Goal: Complete application form

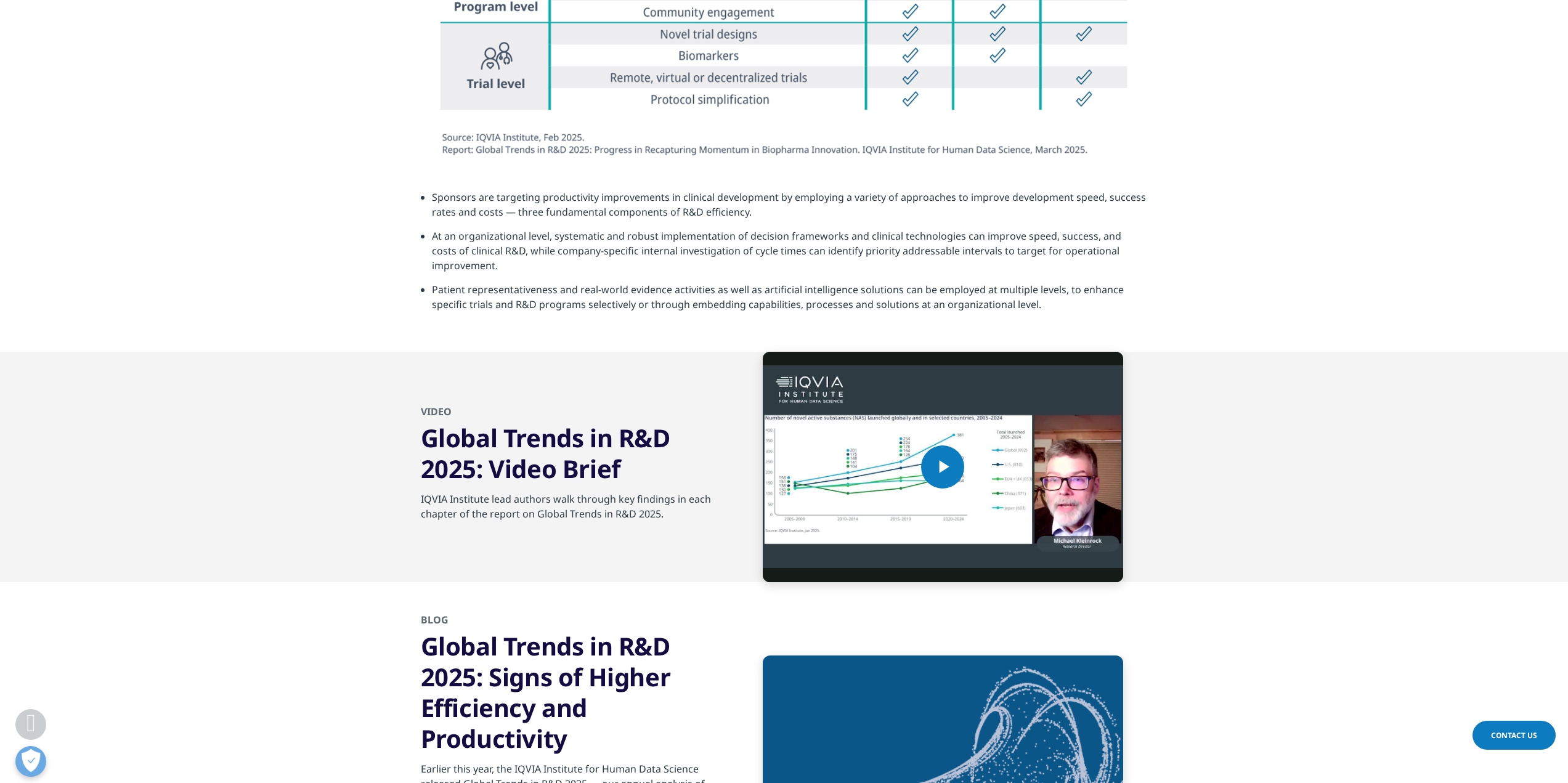
scroll to position [4249, 0]
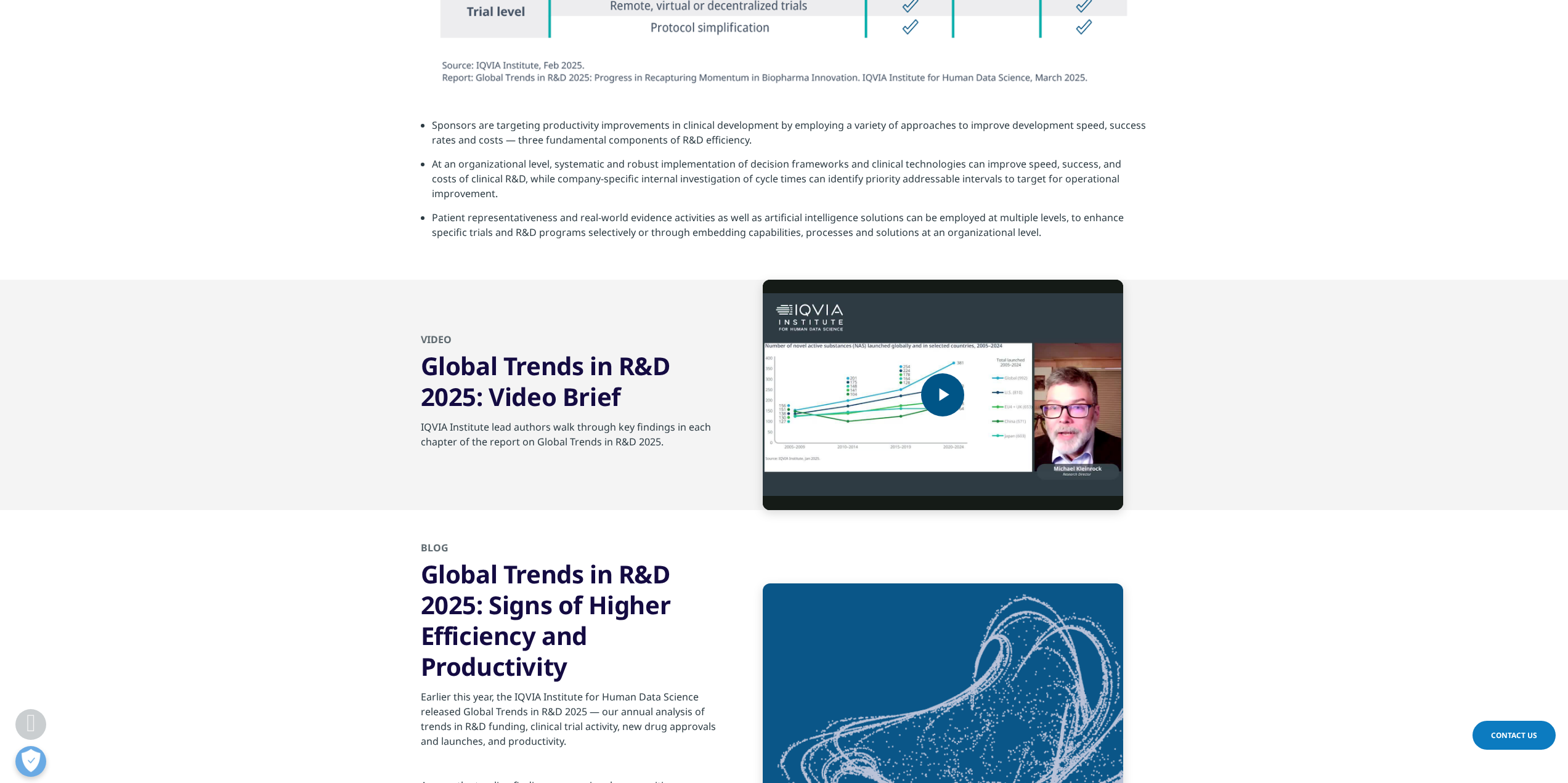
click at [942, 394] on span "Video Player" at bounding box center [942, 394] width 0 height 0
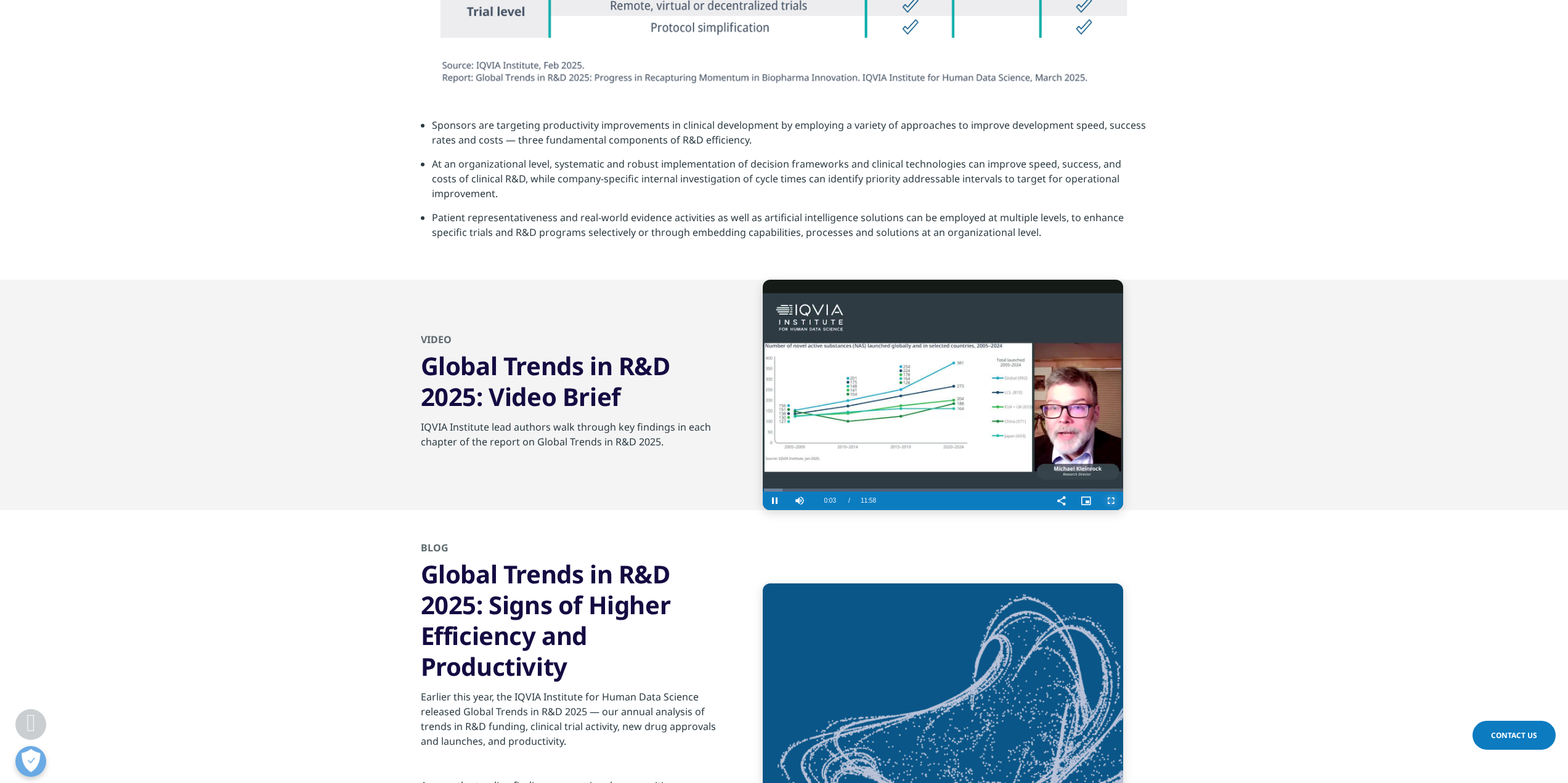
click at [1109, 501] on span "Video Player" at bounding box center [1111, 501] width 24 height 0
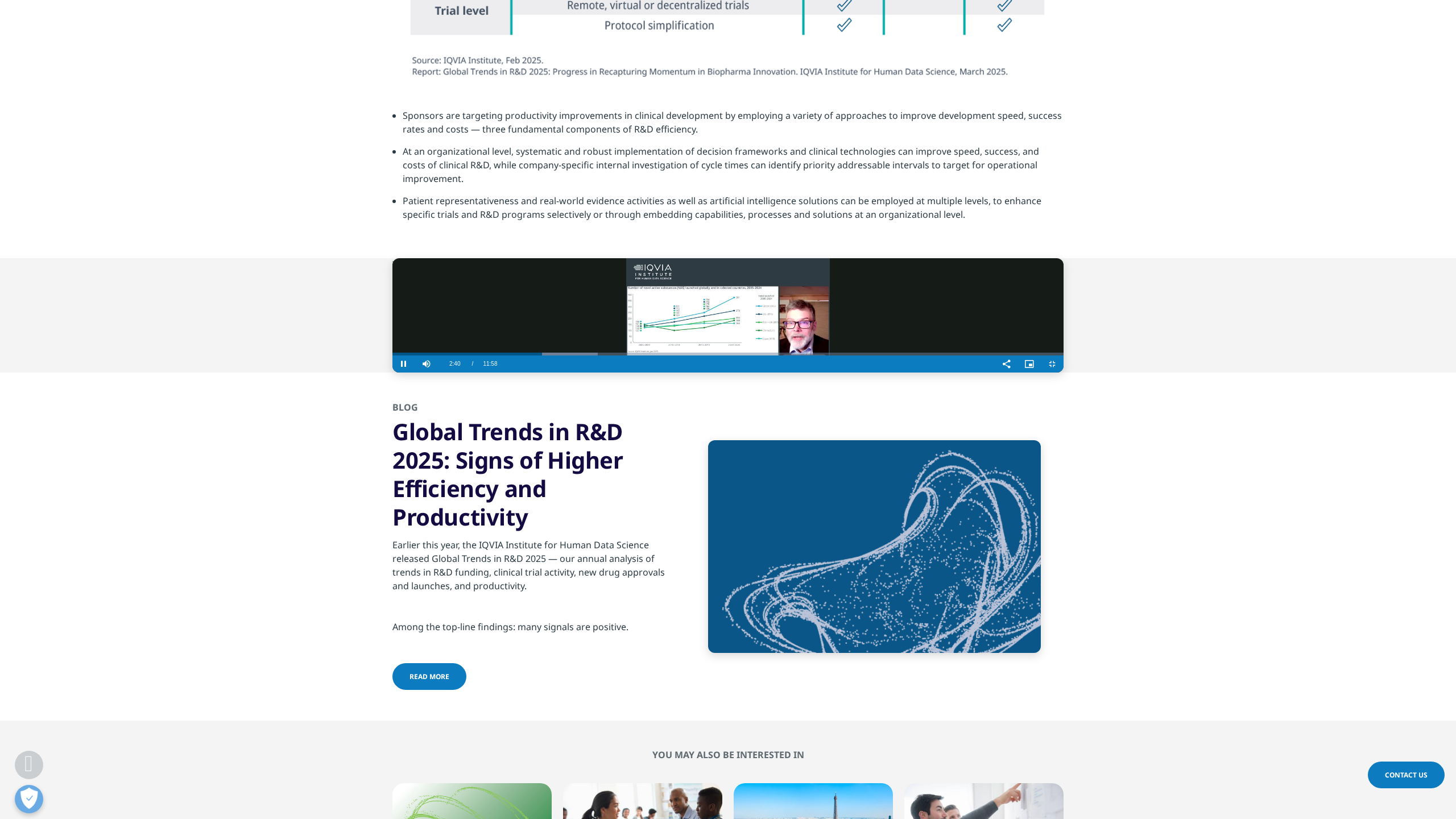
click at [820, 372] on video "Video Player" at bounding box center [728, 316] width 671 height 115
click at [823, 372] on video "Video Player" at bounding box center [728, 316] width 671 height 115
click at [1064, 364] on span "Video Player" at bounding box center [1051, 364] width 23 height 0
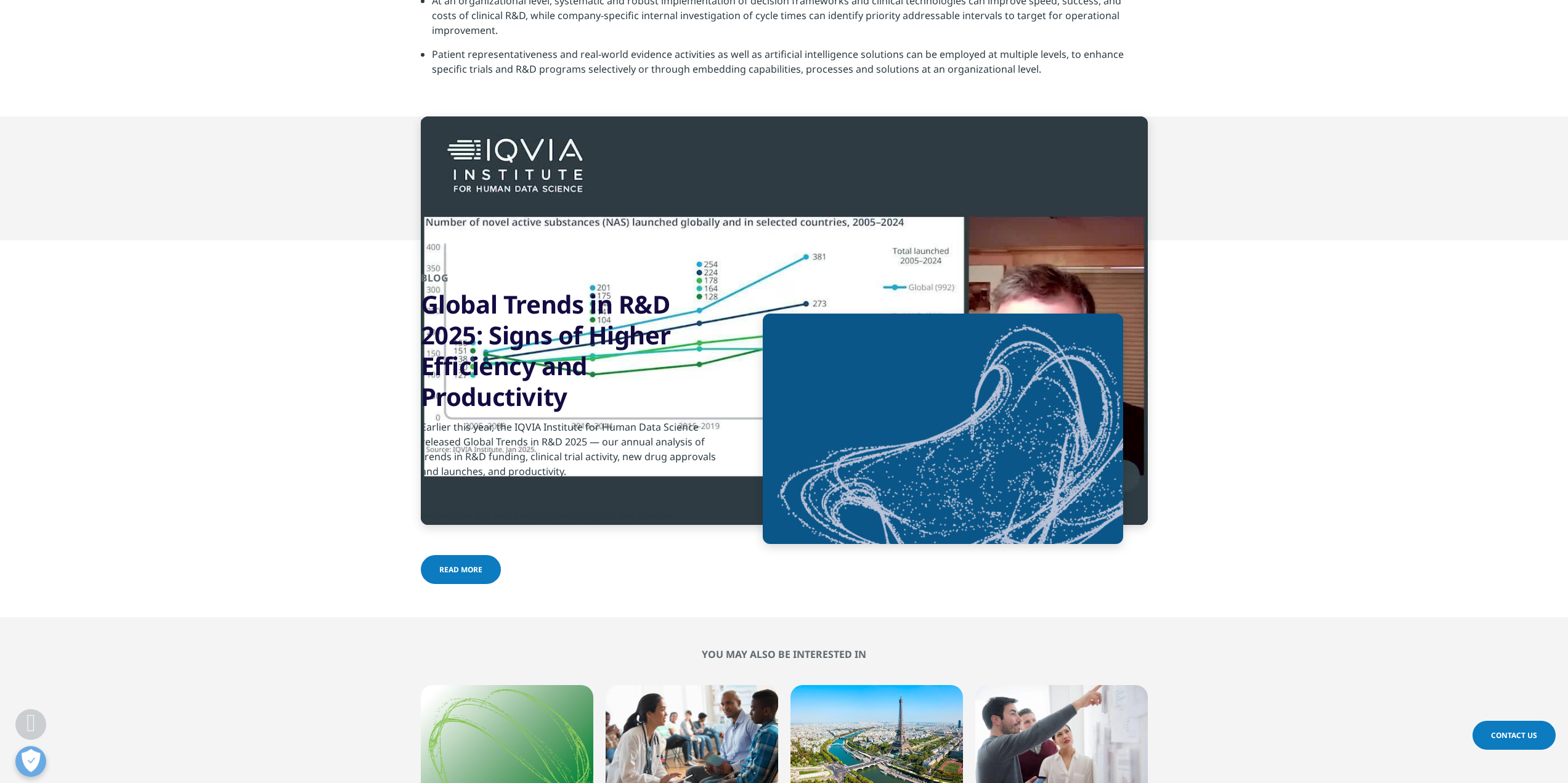
scroll to position [4434, 0]
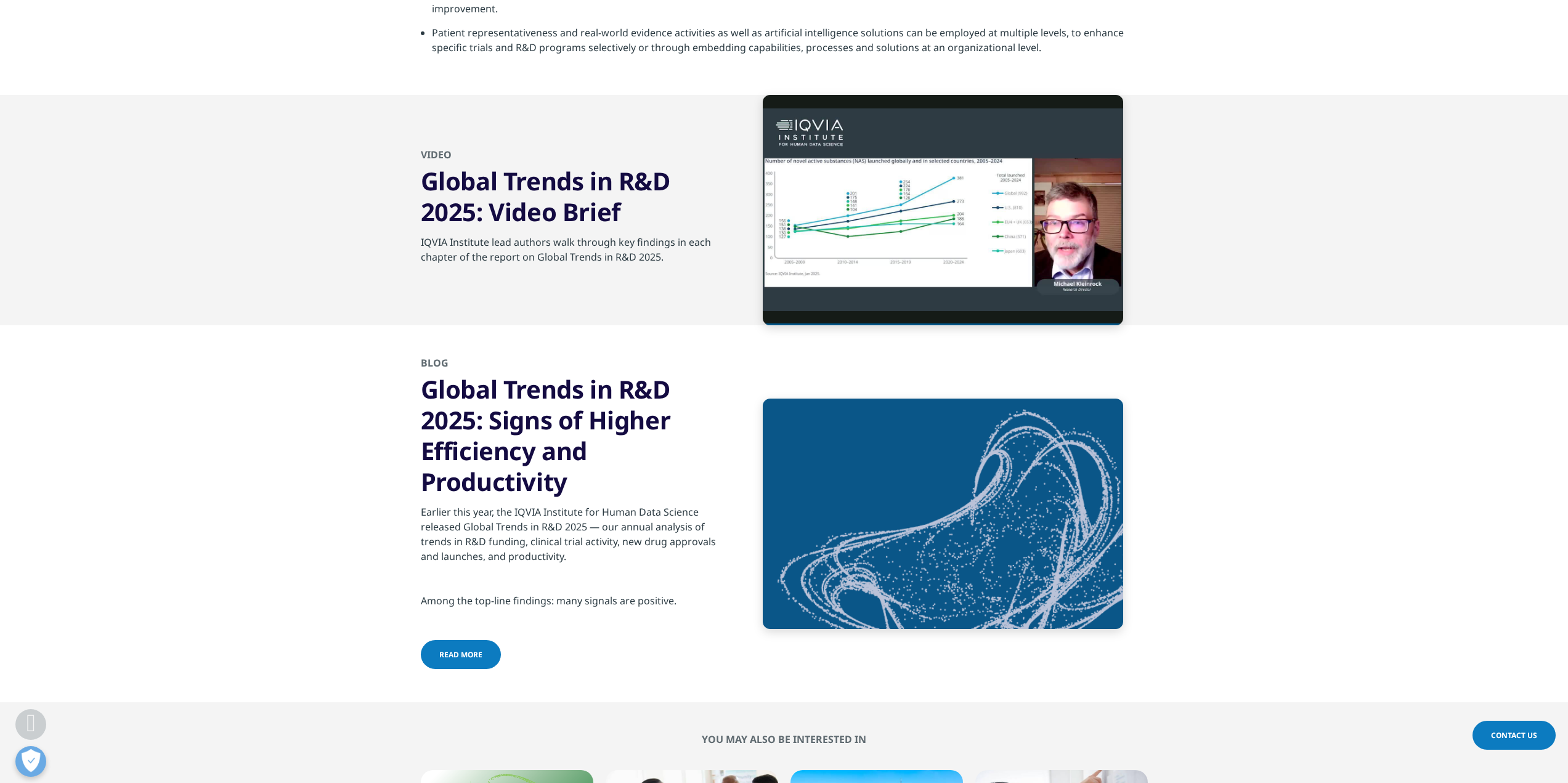
click at [463, 652] on span "read more" at bounding box center [461, 654] width 43 height 11
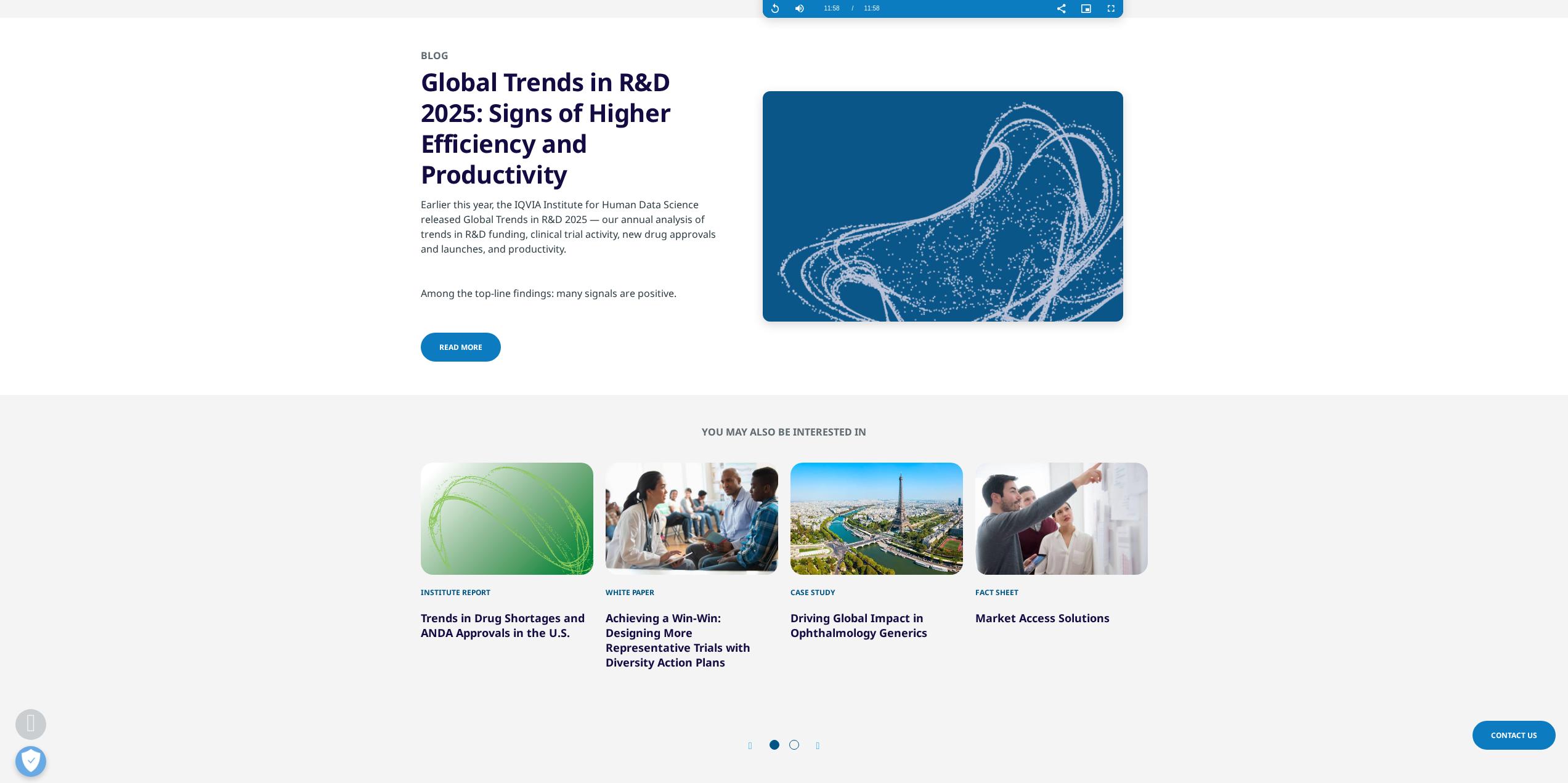
scroll to position [4742, 0]
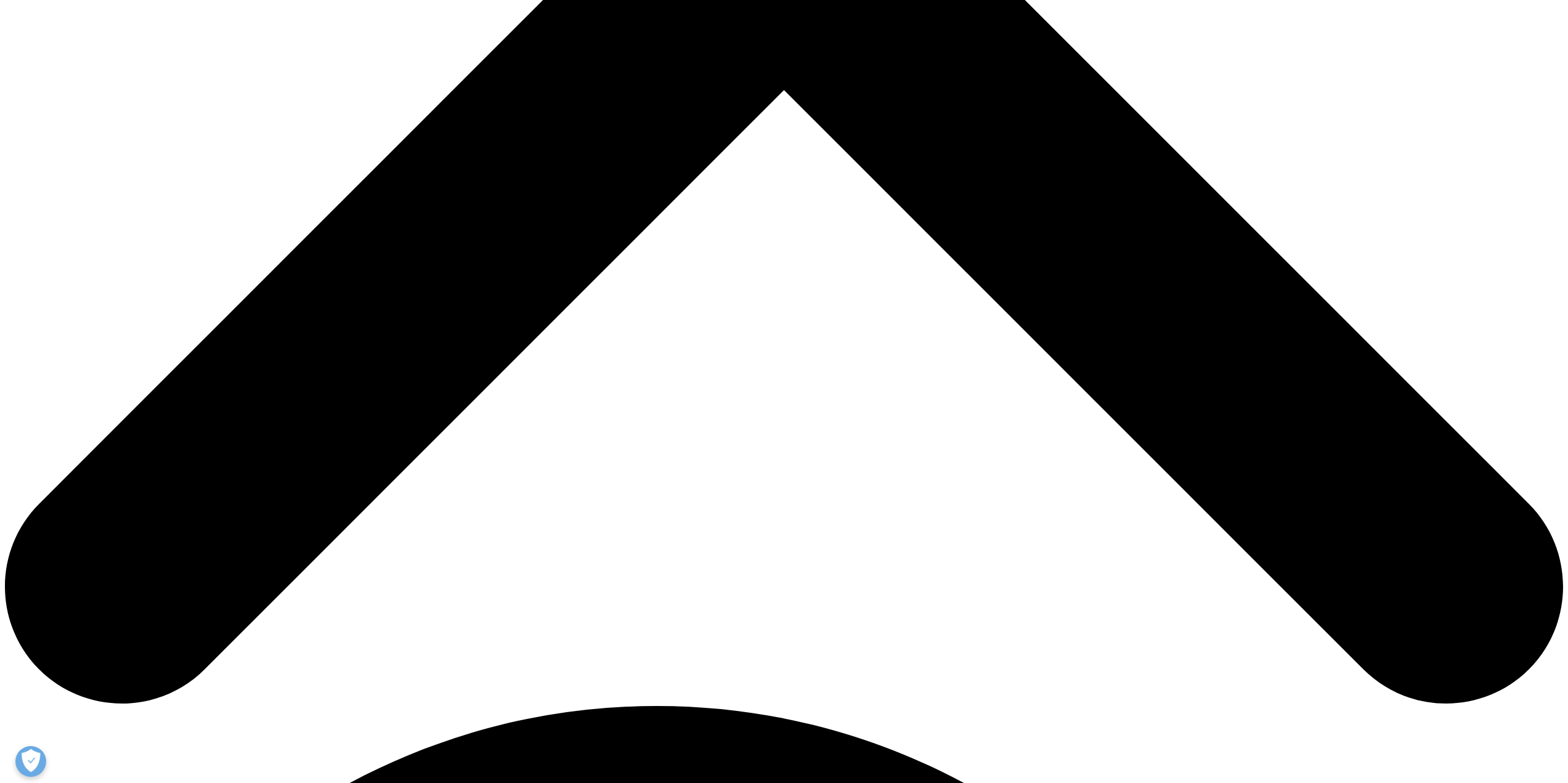
scroll to position [986, 0]
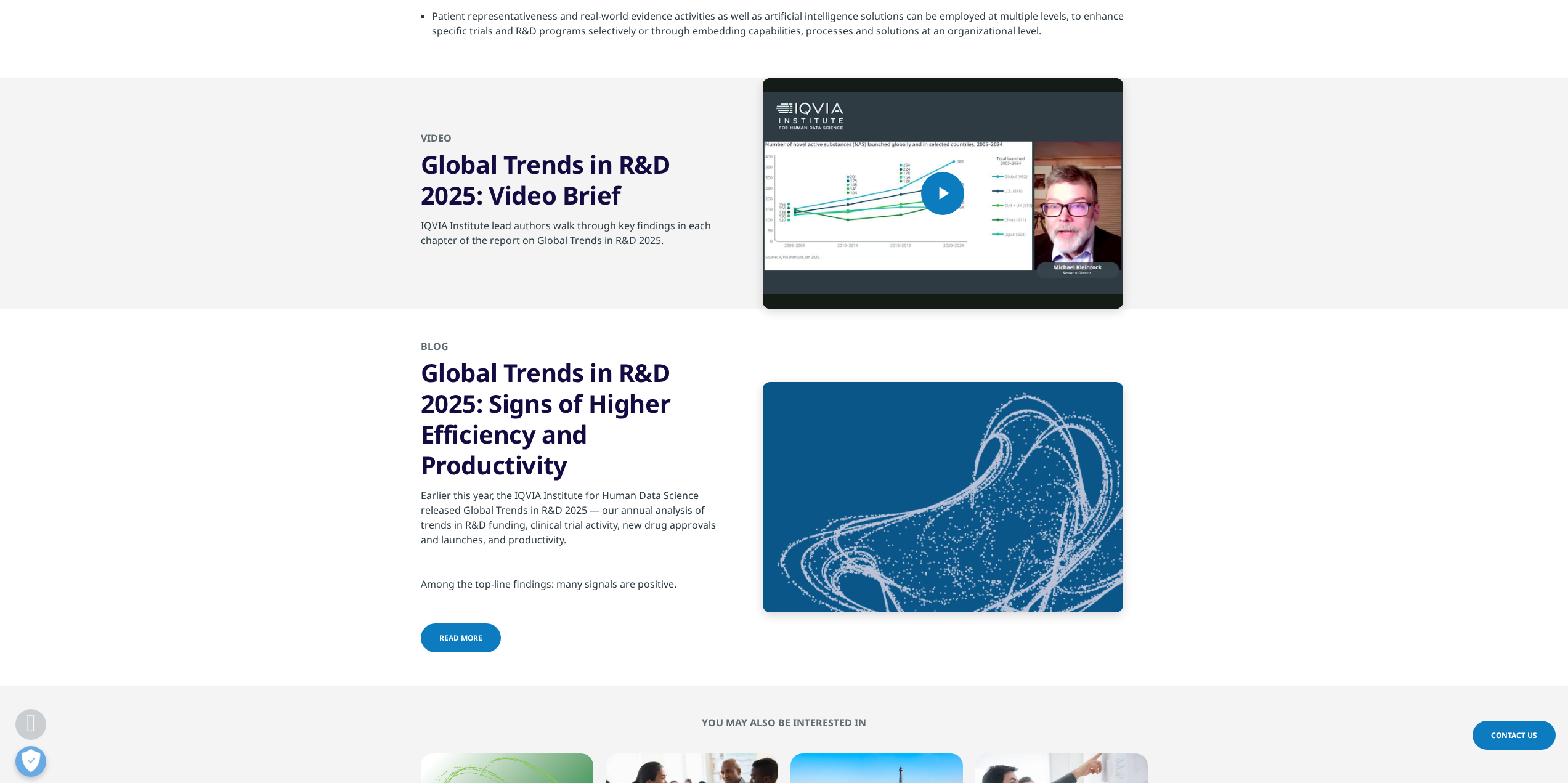
scroll to position [4557, 0]
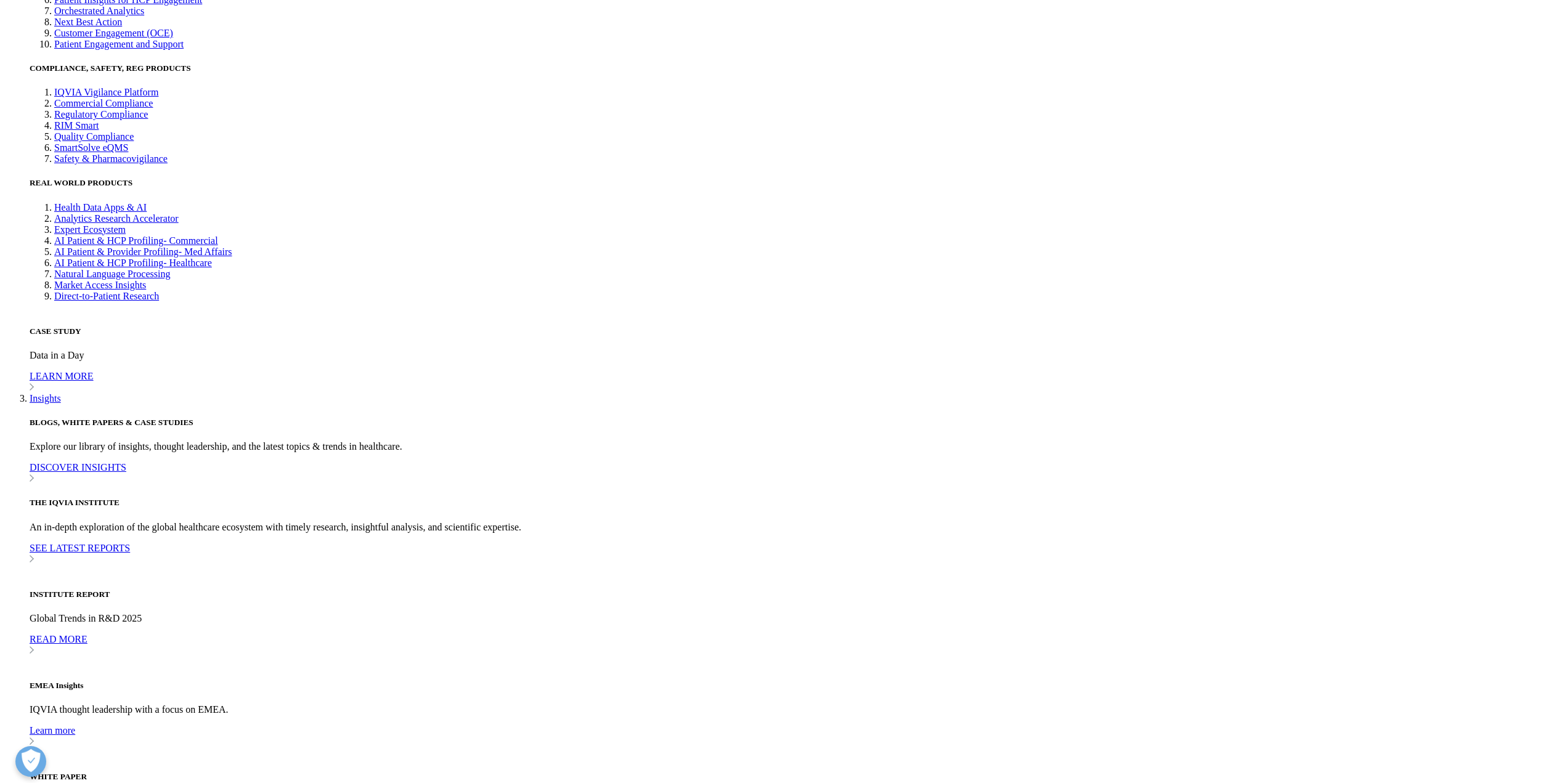
scroll to position [4596, 0]
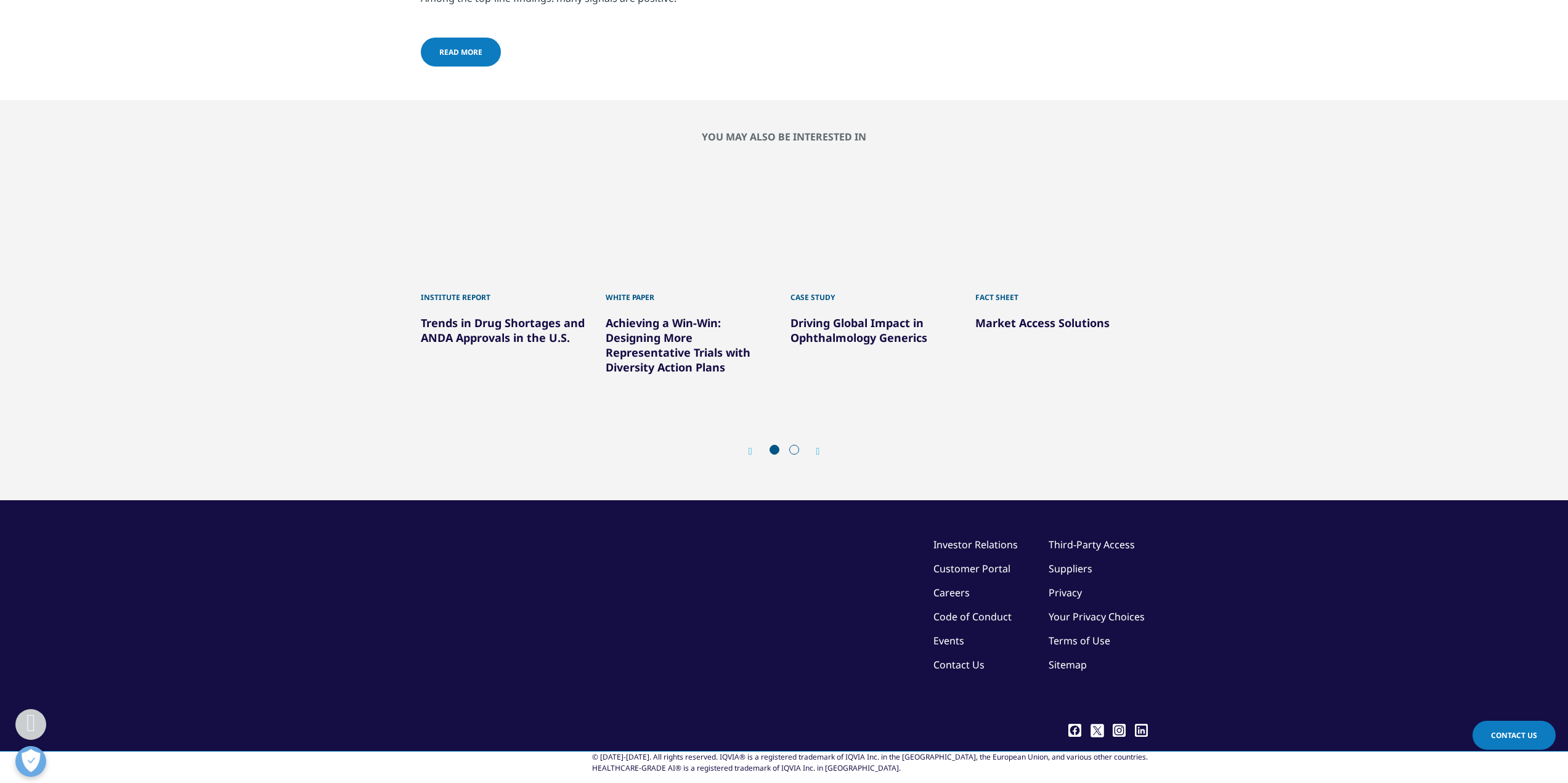
click at [451, 67] on link "read more" at bounding box center [461, 52] width 80 height 29
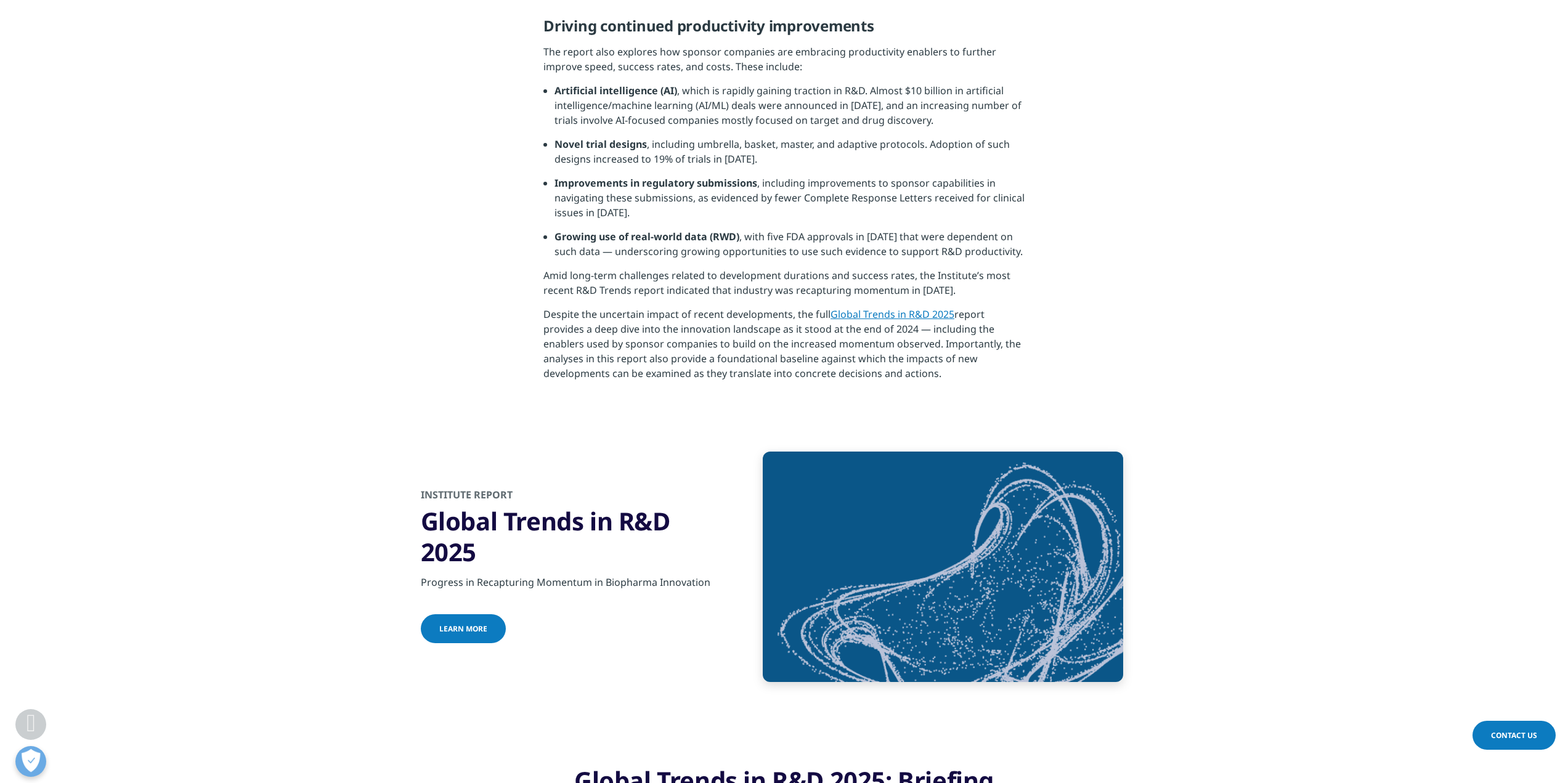
scroll to position [1216, 0]
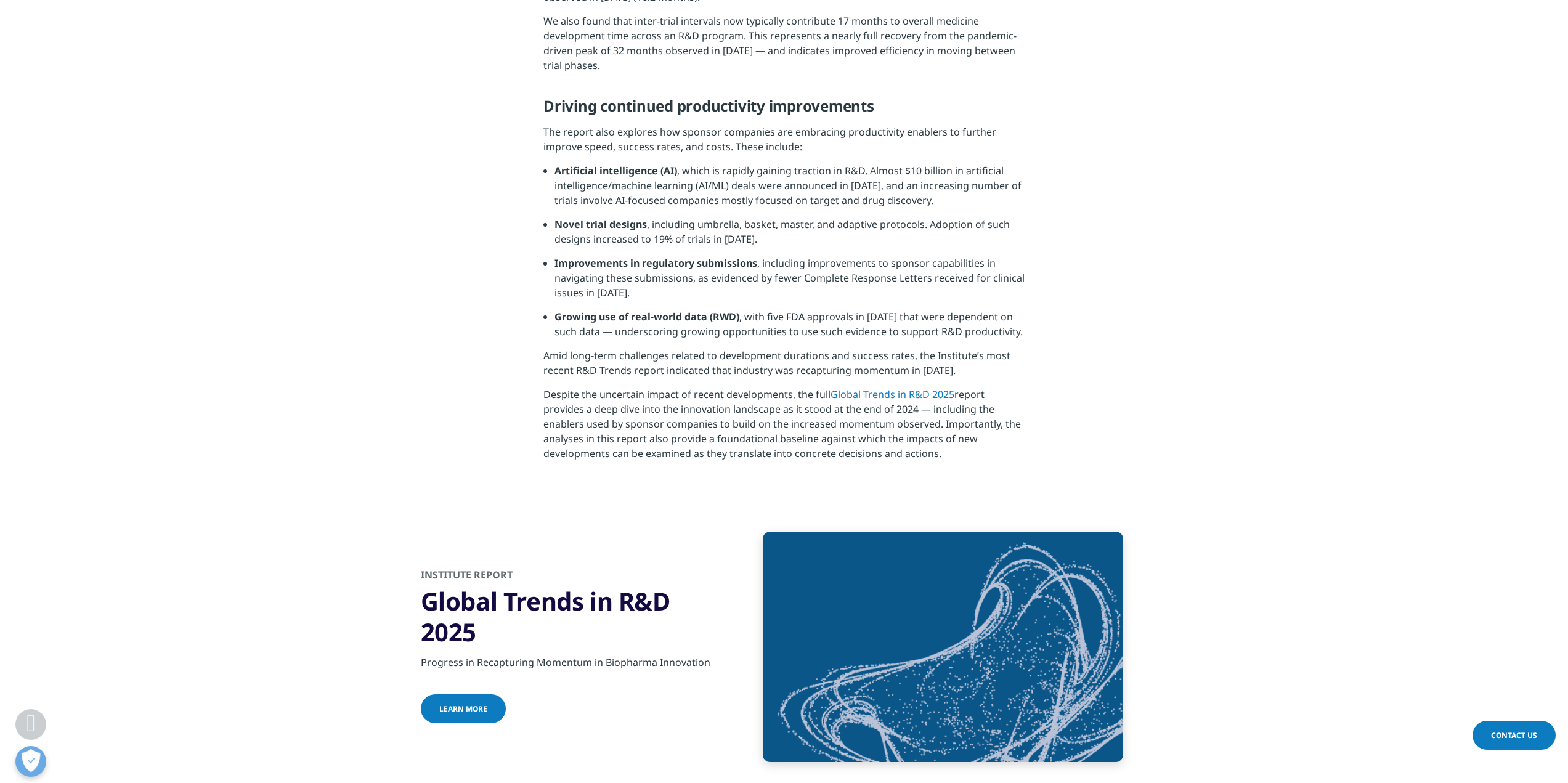
click at [846, 397] on link "Global Trends in R&D 2025" at bounding box center [892, 394] width 124 height 14
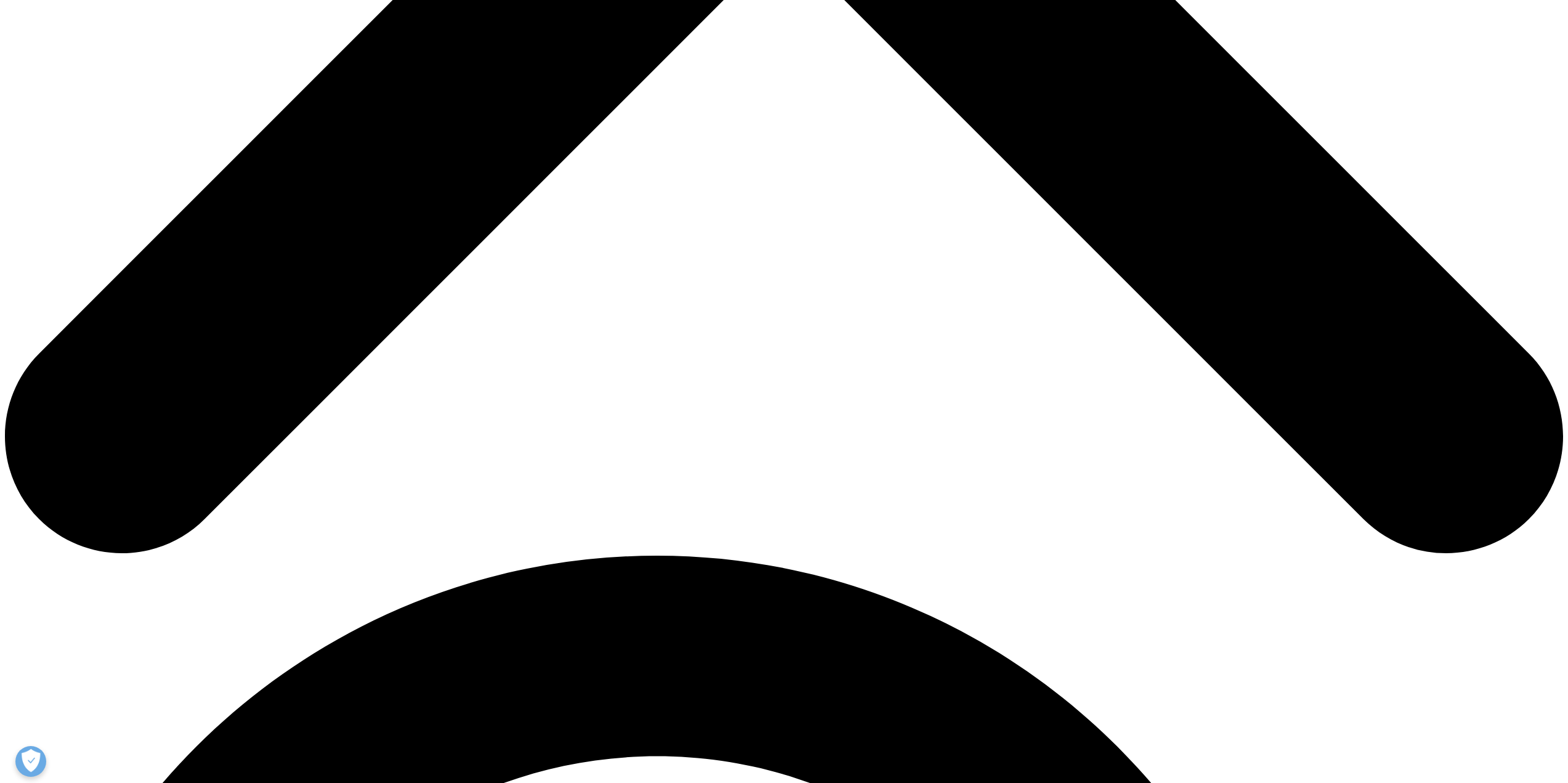
scroll to position [1108, 0]
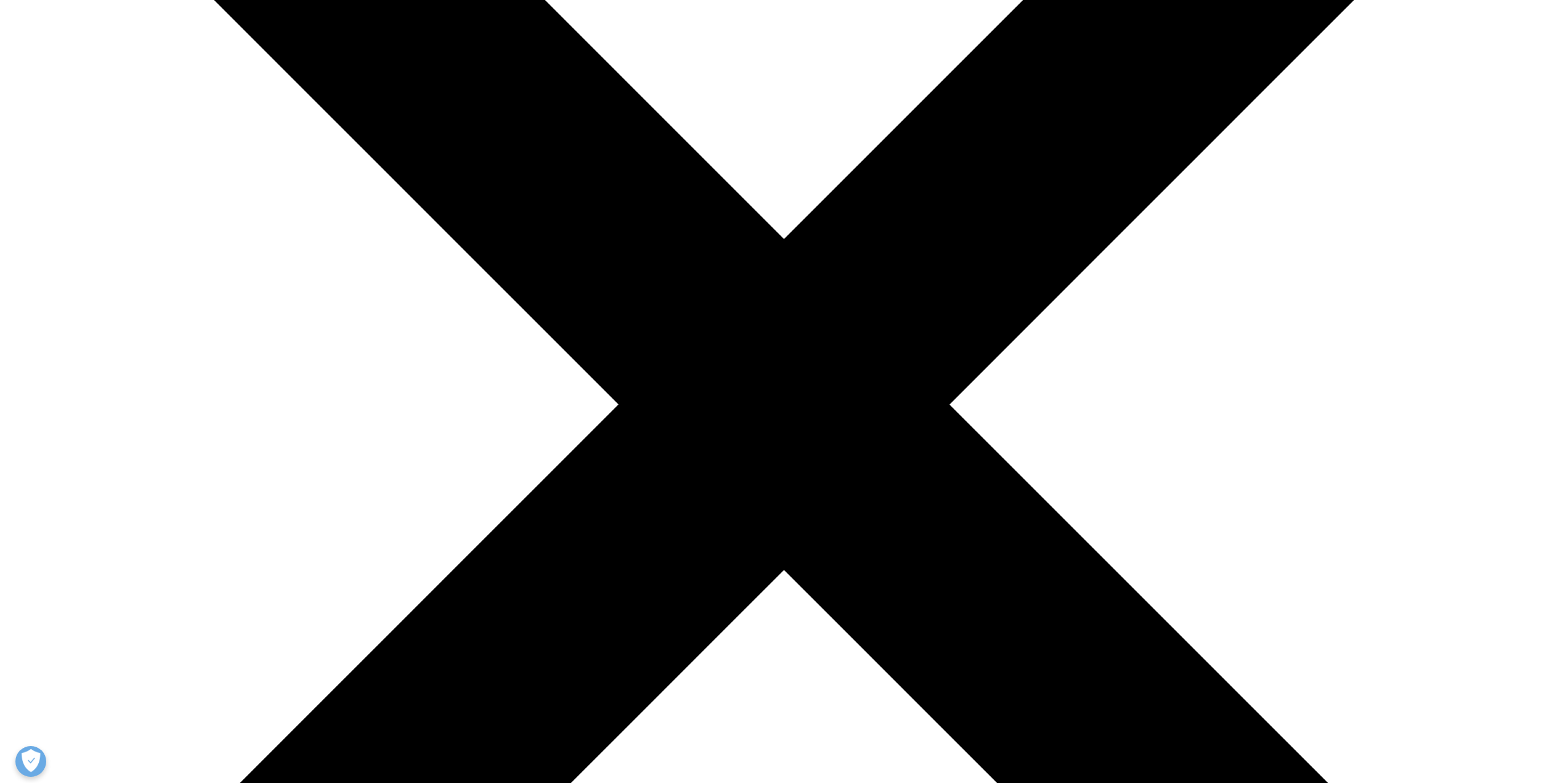
scroll to position [493, 0]
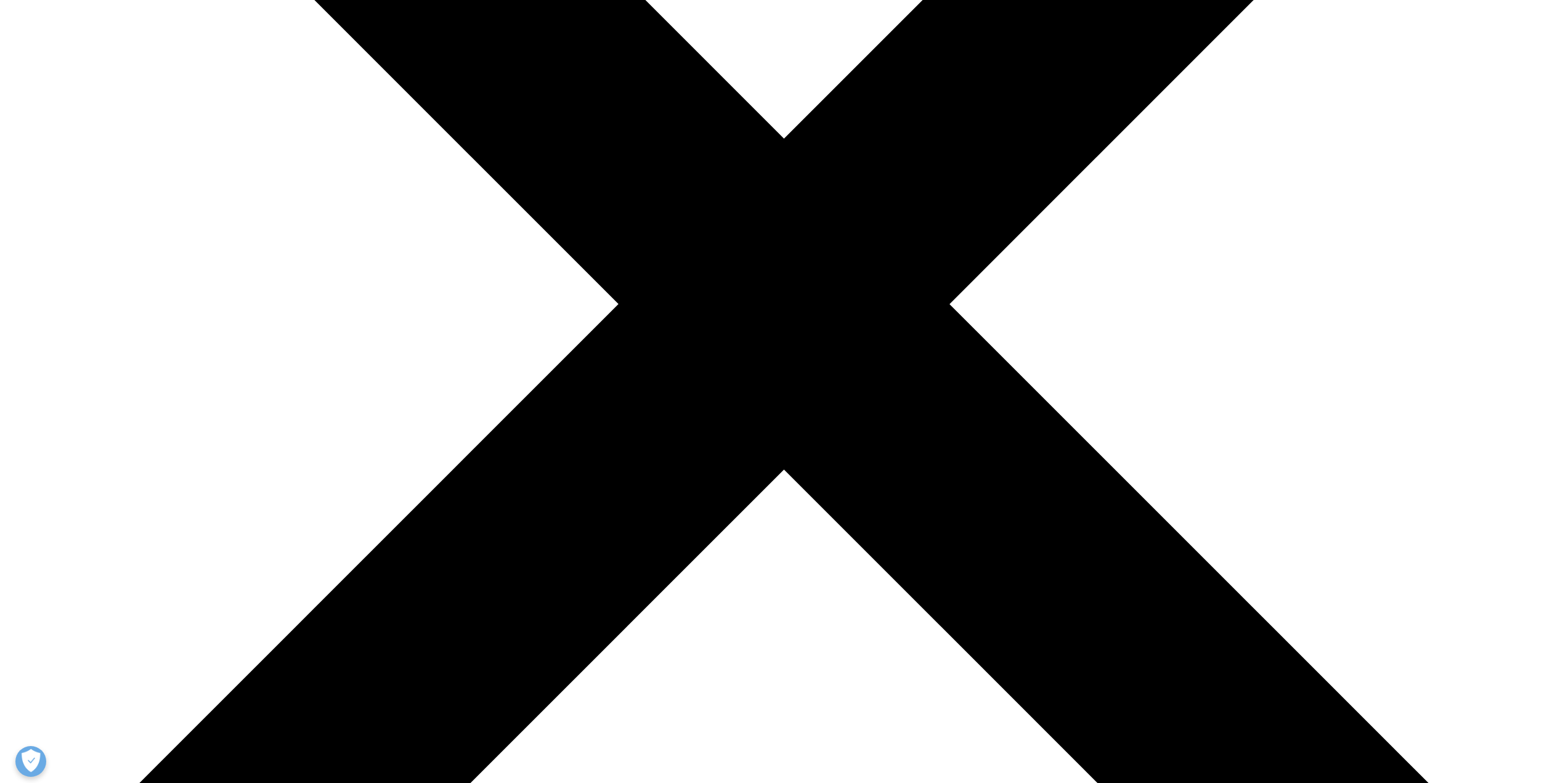
type input "[PERSON_NAME]"
type input "Sazonova"
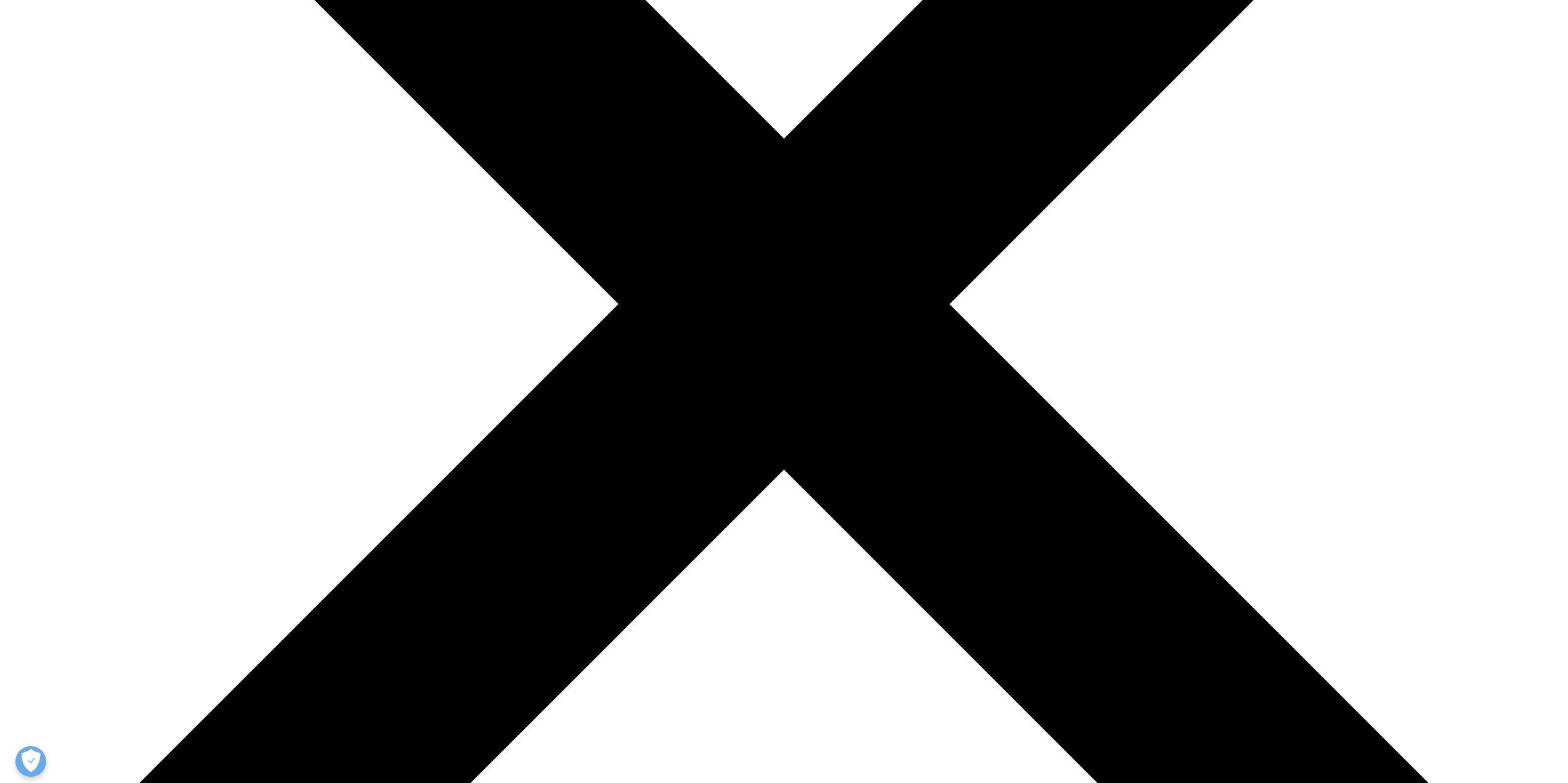
type input "[EMAIL_ADDRESS][DOMAIN_NAME]"
type input "Career Consultant"
type input "s"
type input "ex-IQVIA"
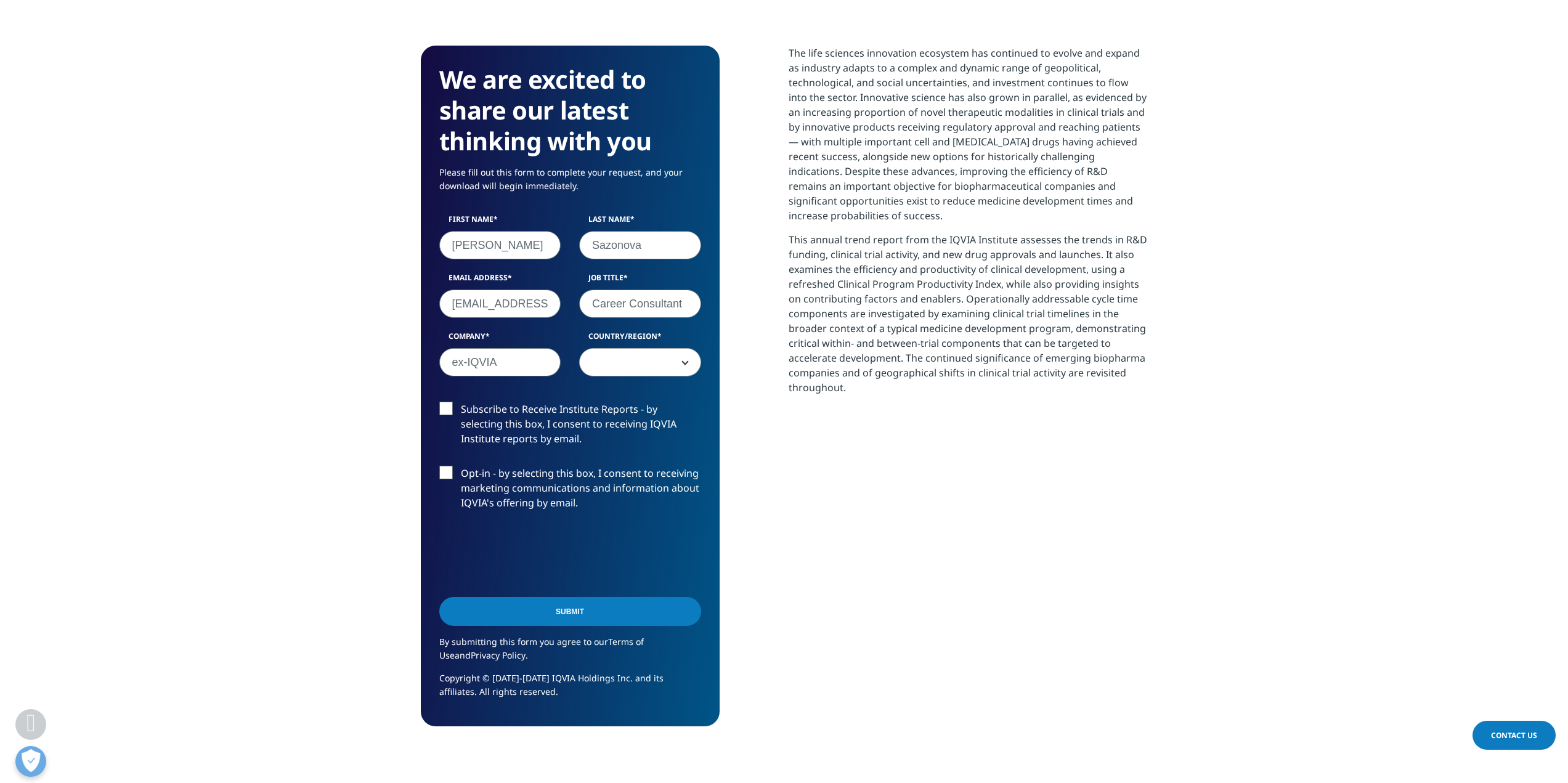
click at [632, 302] on input "Career Consultant" at bounding box center [640, 303] width 122 height 28
type input "Talent Acquisition Manager"
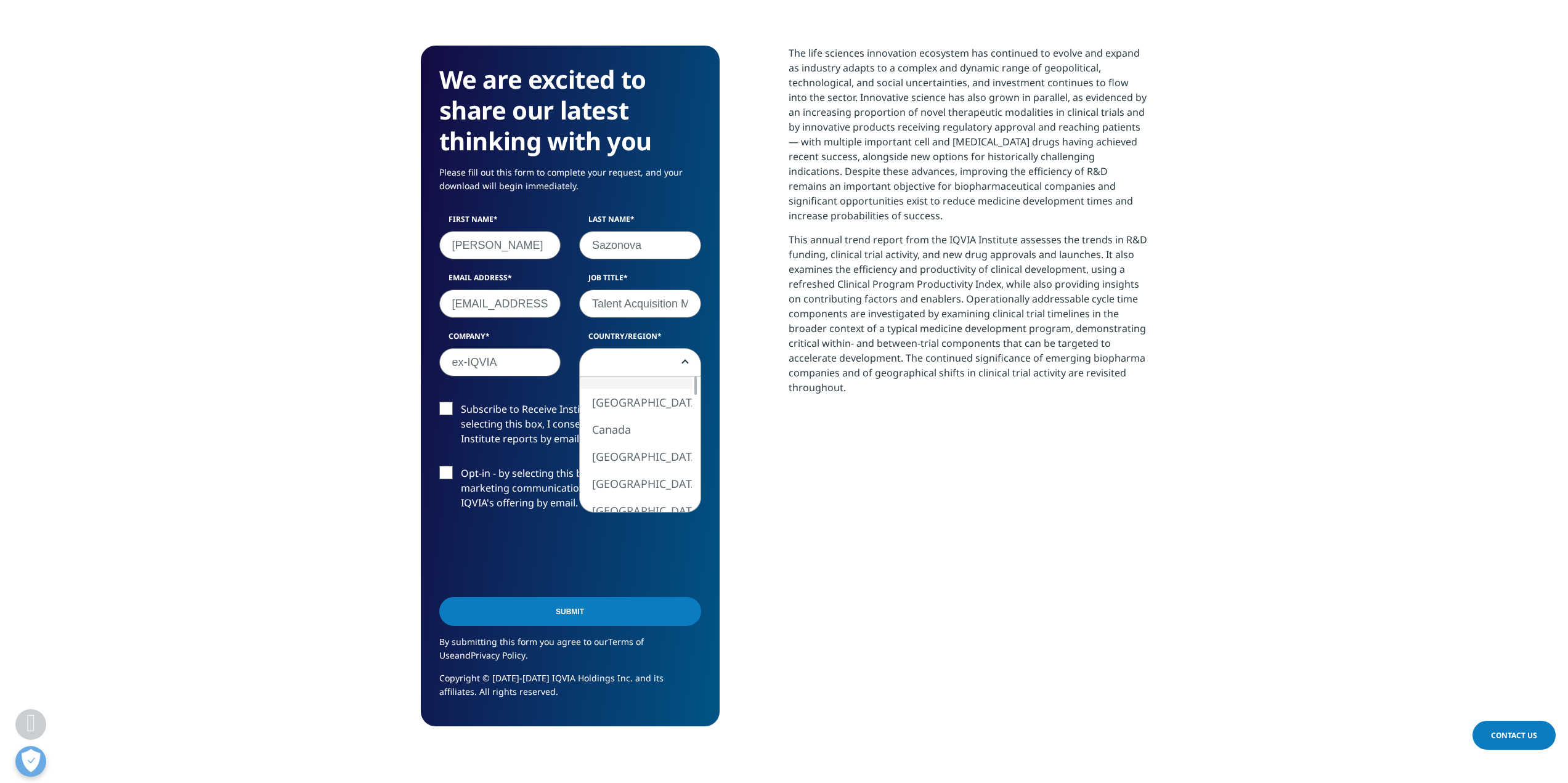
click at [631, 352] on span at bounding box center [639, 362] width 121 height 28
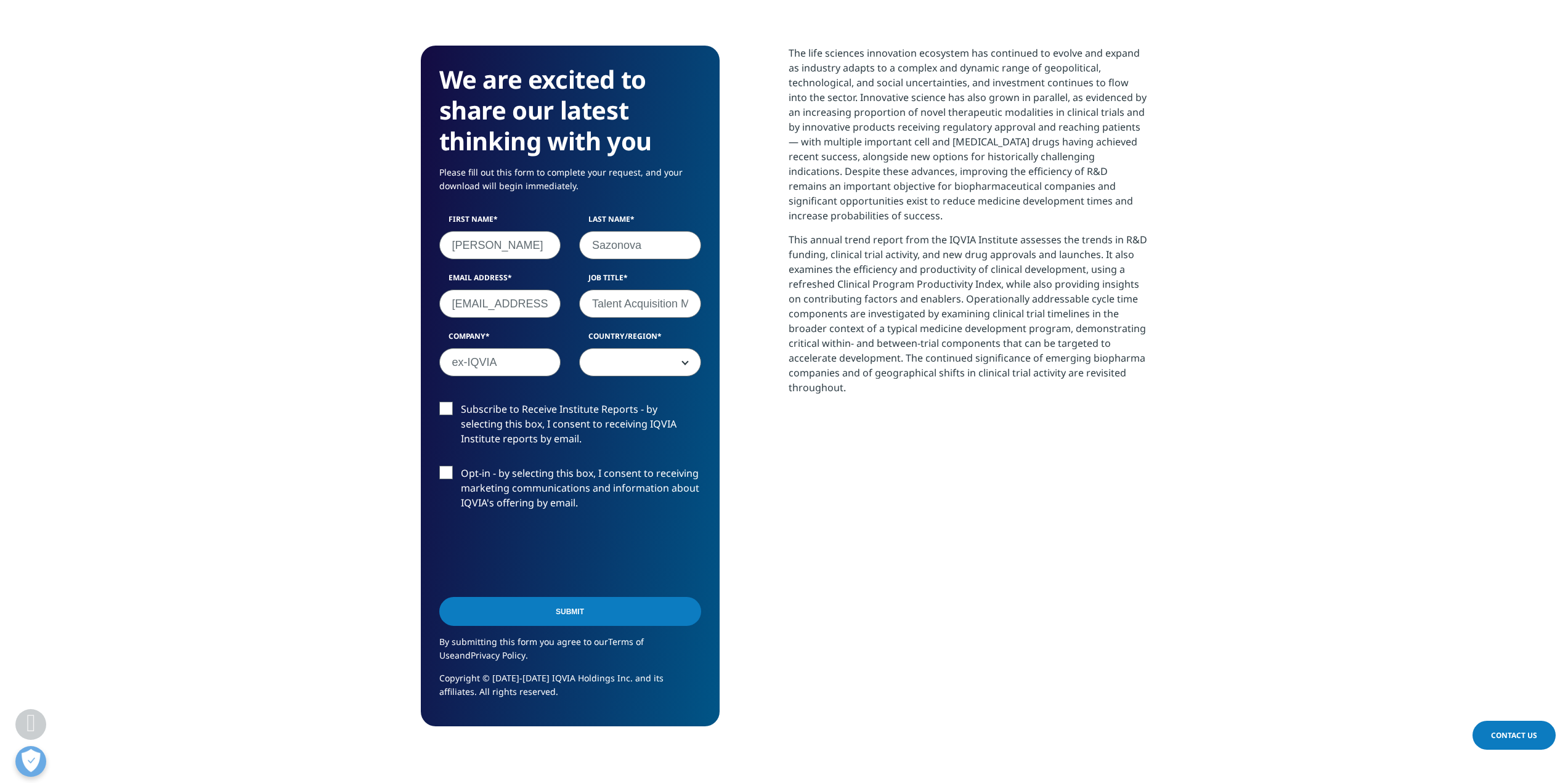
click at [645, 363] on span at bounding box center [639, 362] width 121 height 28
click at [651, 358] on span at bounding box center [639, 362] width 121 height 28
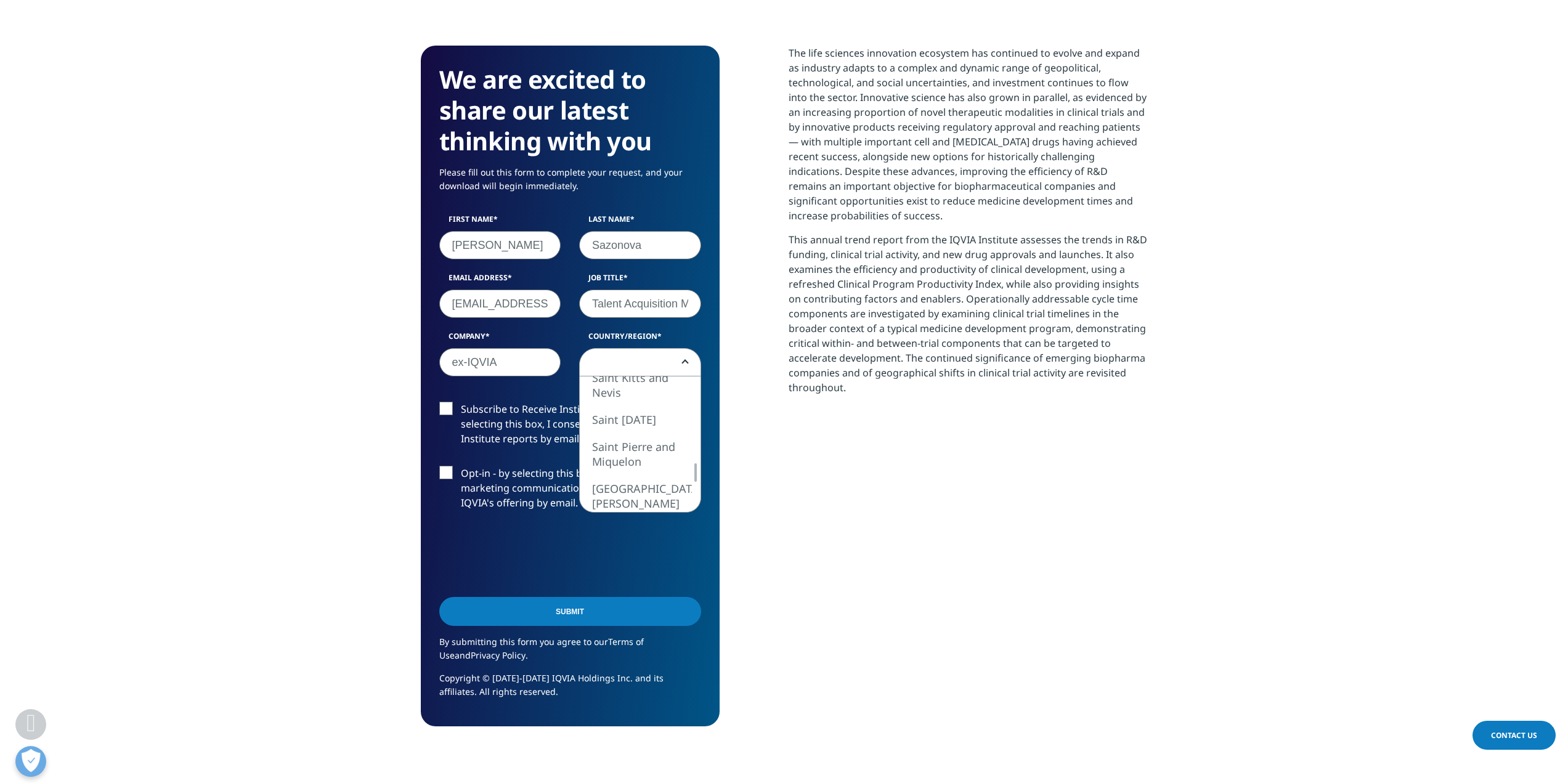
select select "Russia"
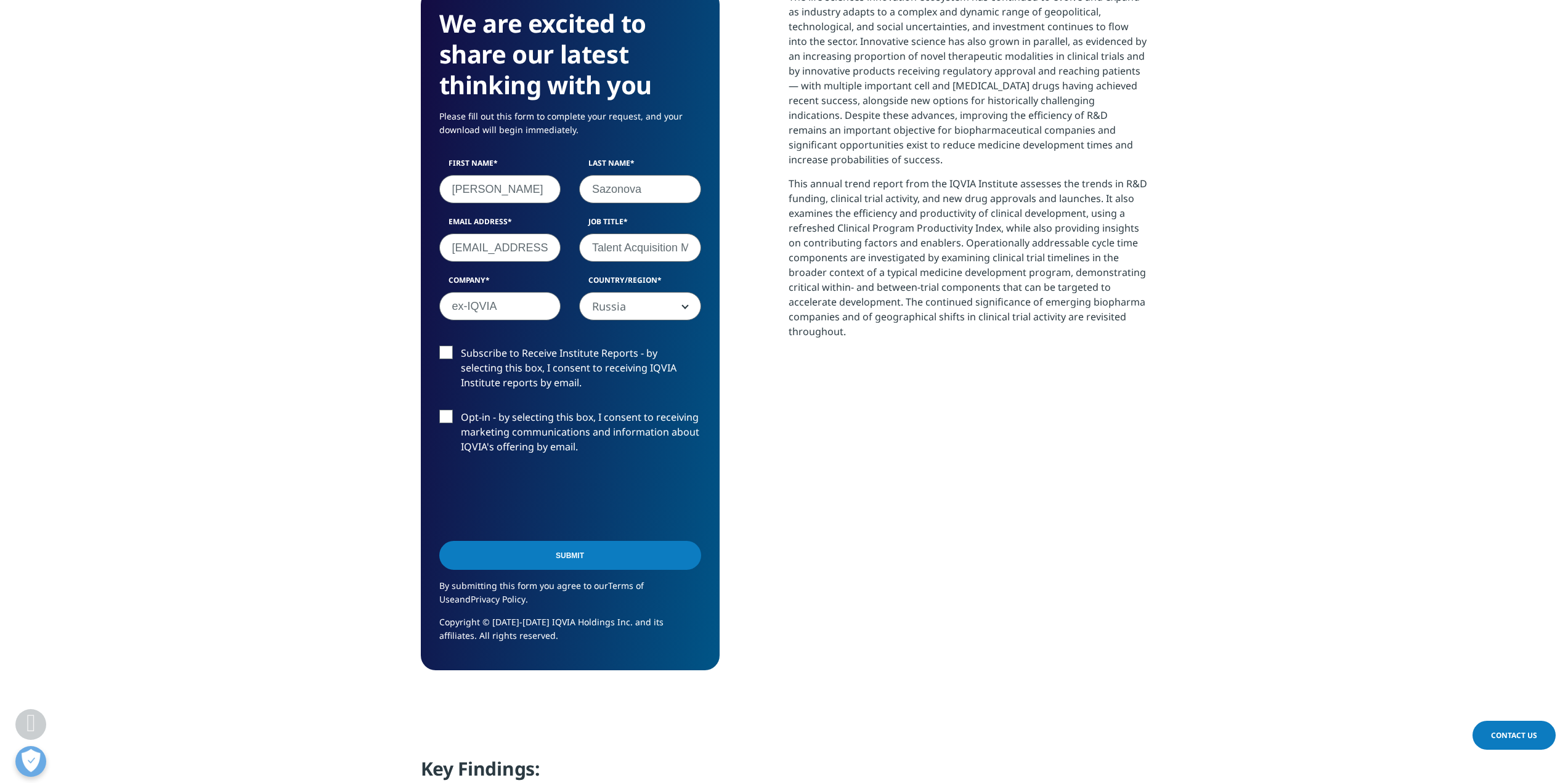
scroll to position [554, 0]
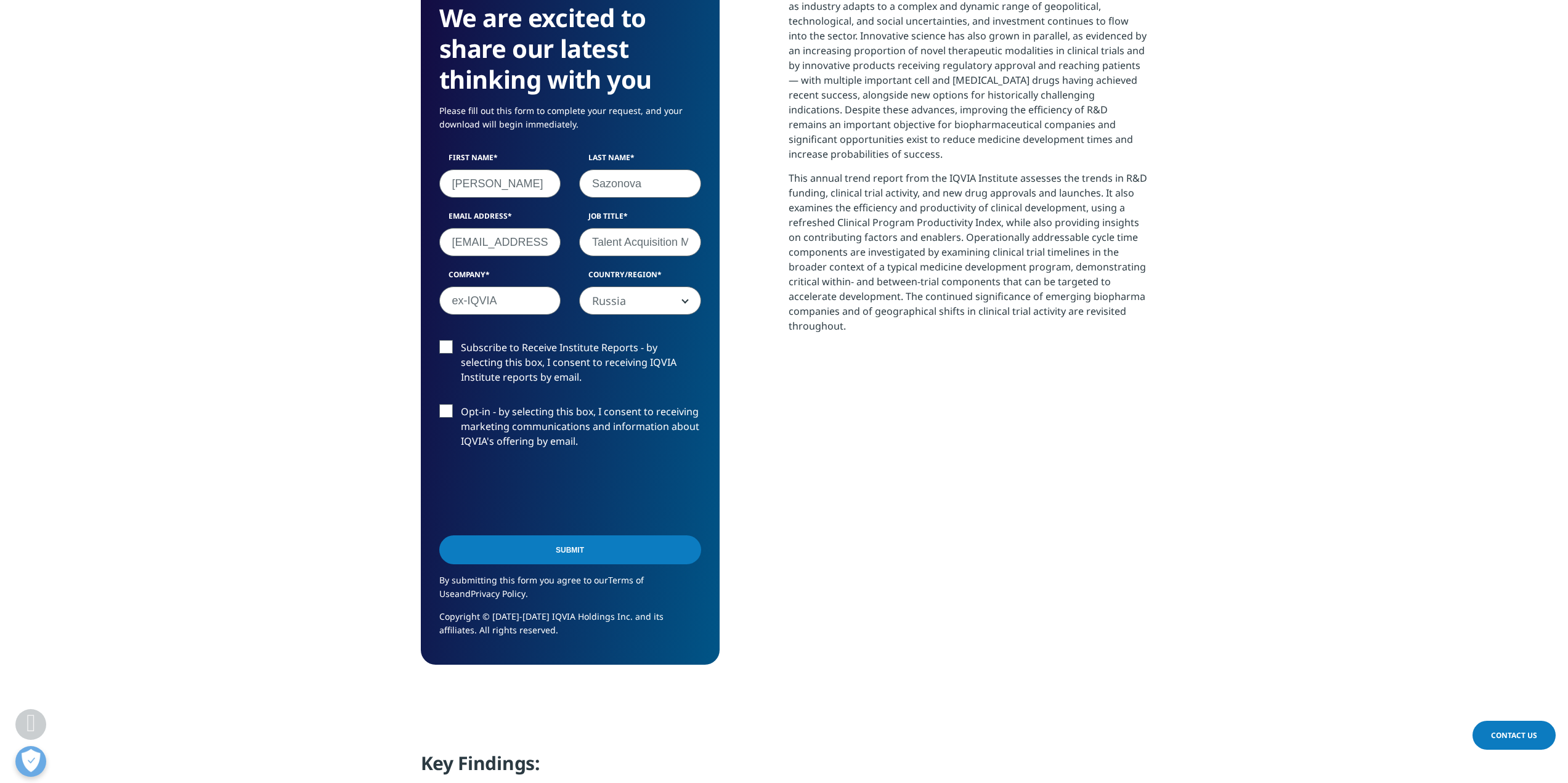
click at [536, 557] on input "Submit" at bounding box center [570, 549] width 262 height 29
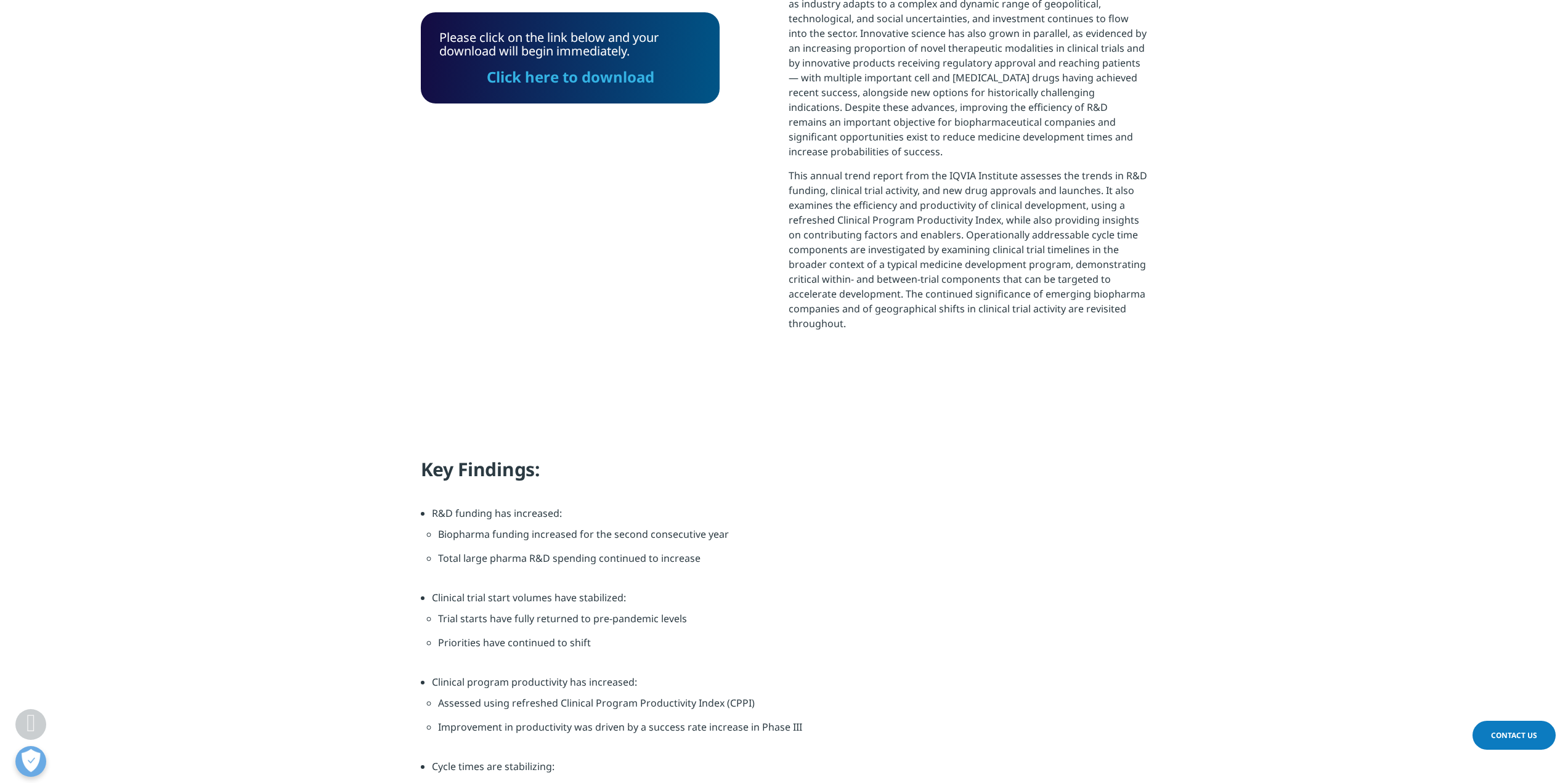
scroll to position [389, 727]
click at [585, 77] on link "Click here to download" at bounding box center [571, 77] width 168 height 20
